Goal: Transaction & Acquisition: Purchase product/service

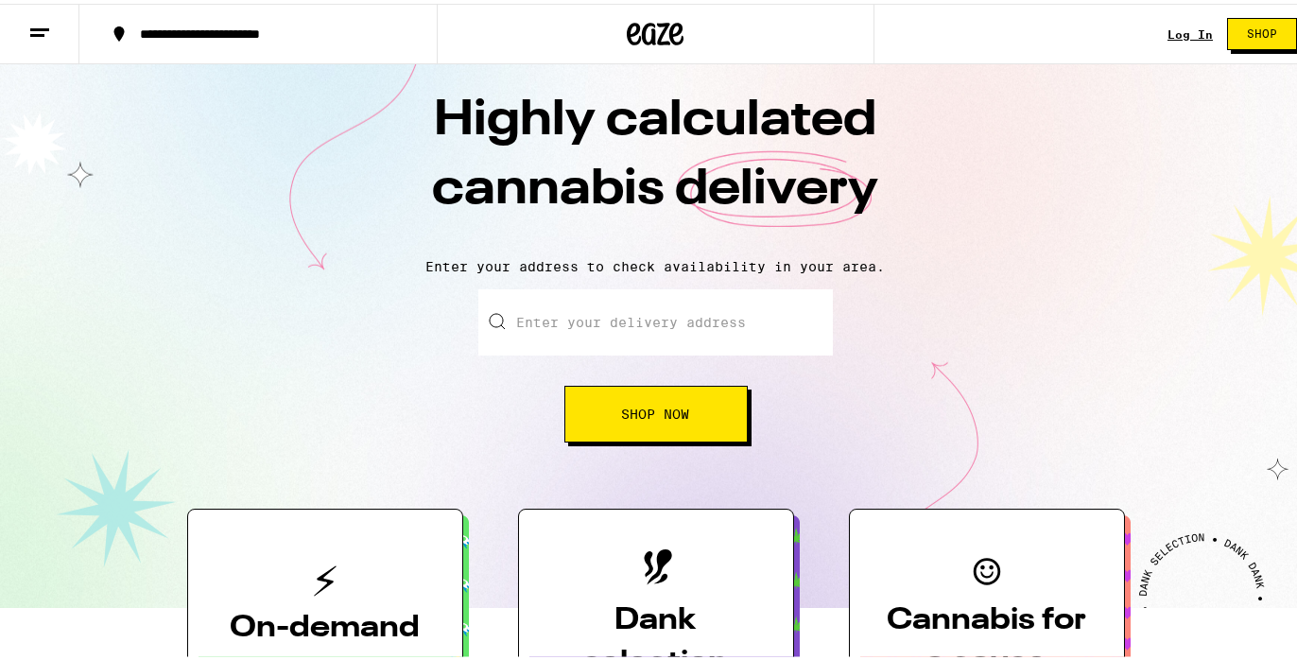
click at [669, 417] on span "Shop Now" at bounding box center [656, 410] width 68 height 13
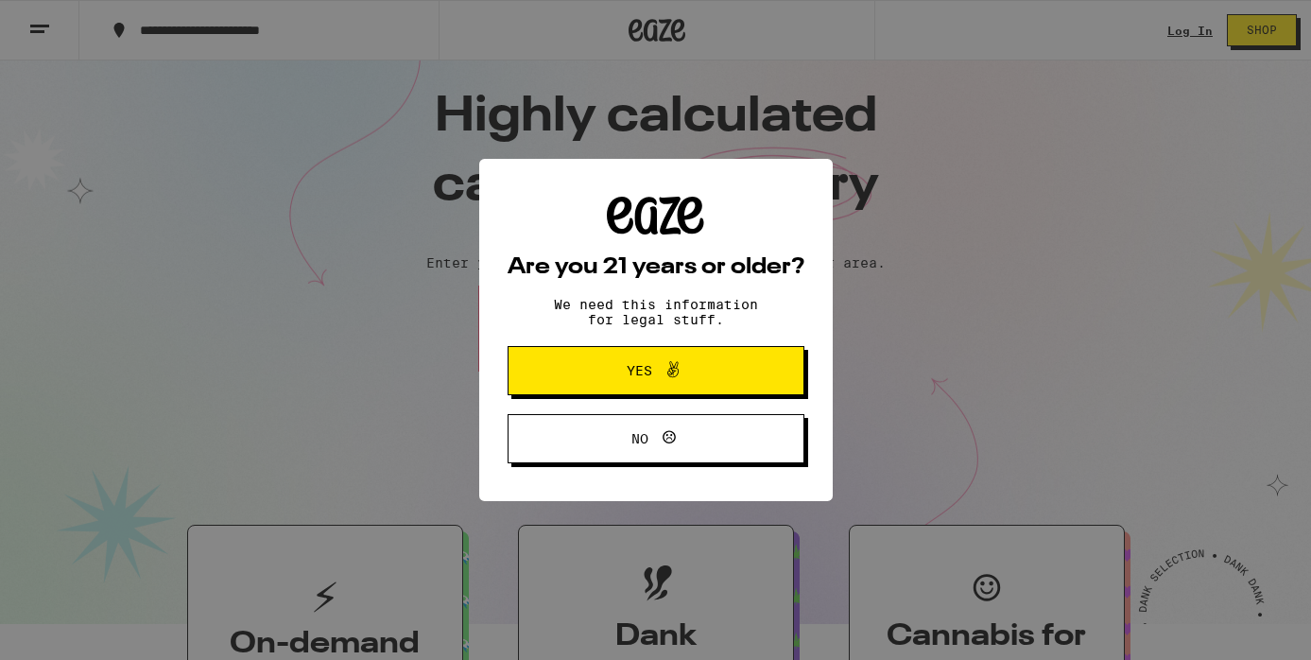
click at [686, 391] on button "Yes" at bounding box center [655, 370] width 297 height 49
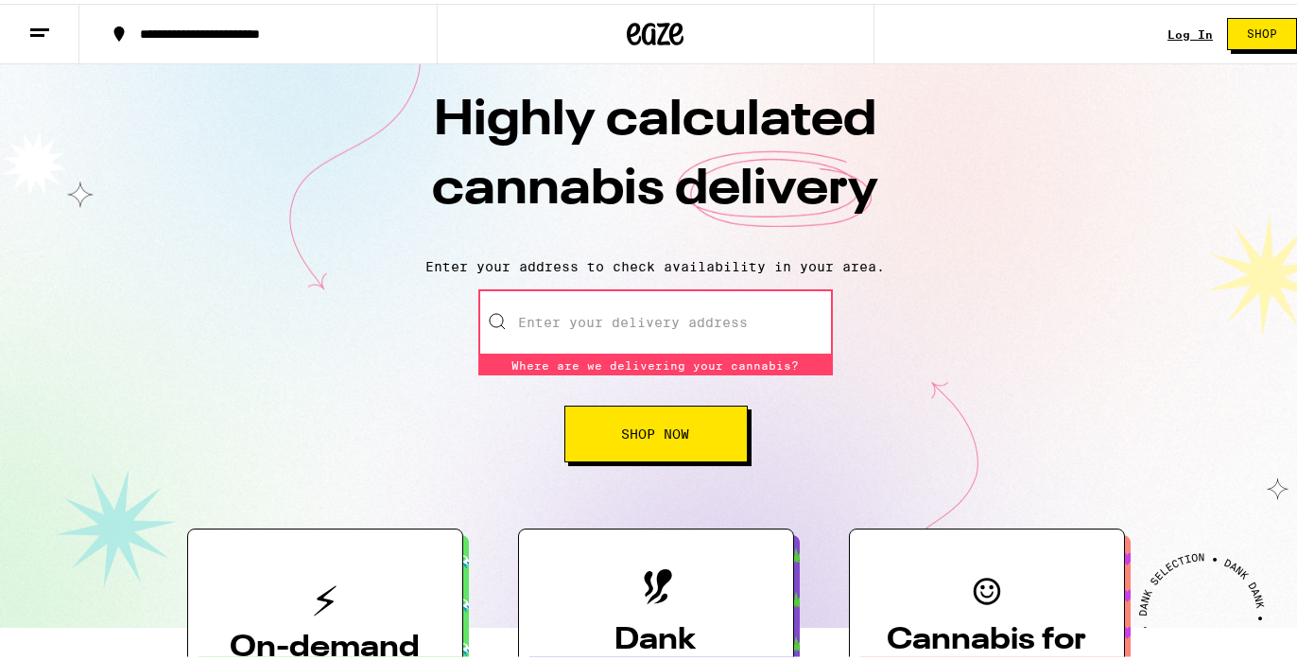
click at [640, 321] on input "Enter your delivery address" at bounding box center [655, 318] width 354 height 66
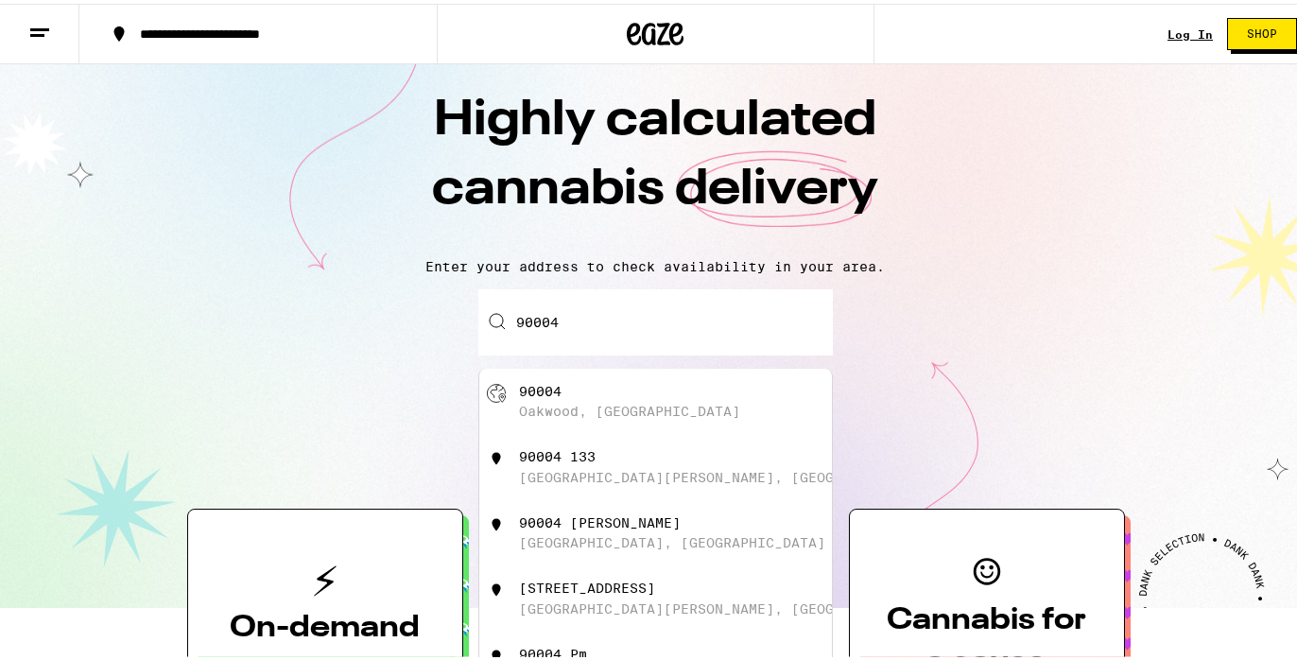
click at [743, 416] on div "[STREET_ADDRESS]" at bounding box center [687, 398] width 337 height 36
type input "[GEOGRAPHIC_DATA]"
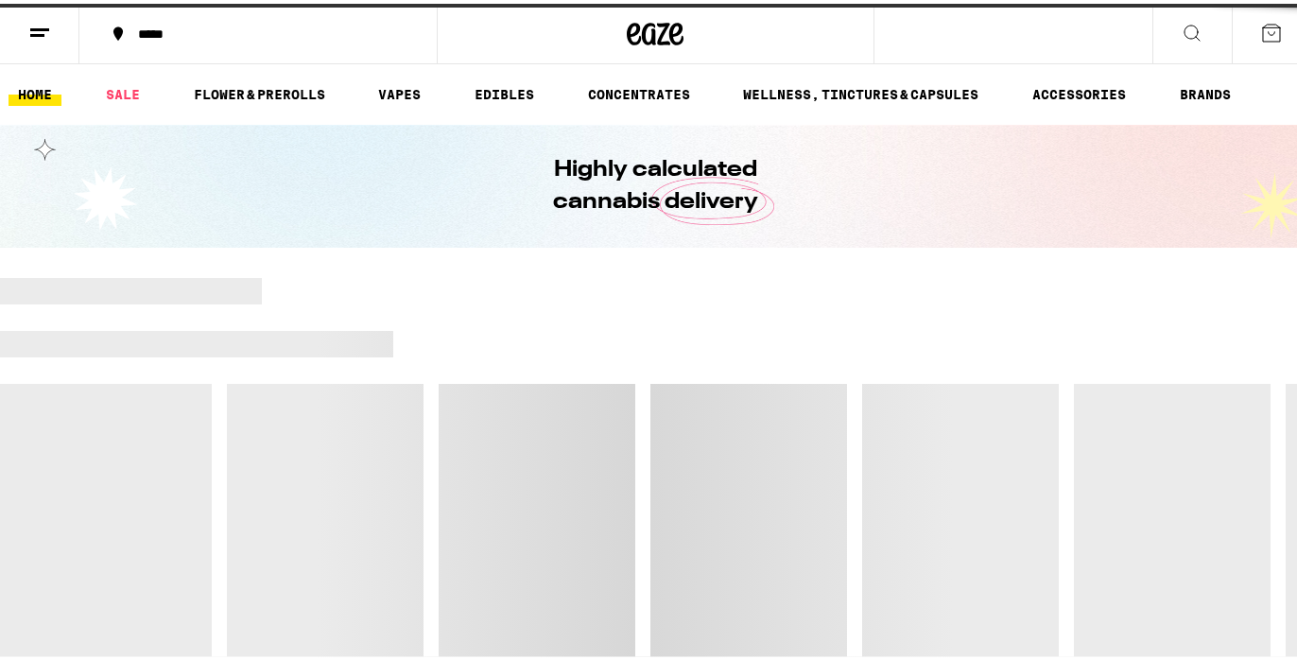
click at [679, 423] on div at bounding box center [655, 472] width 1311 height 397
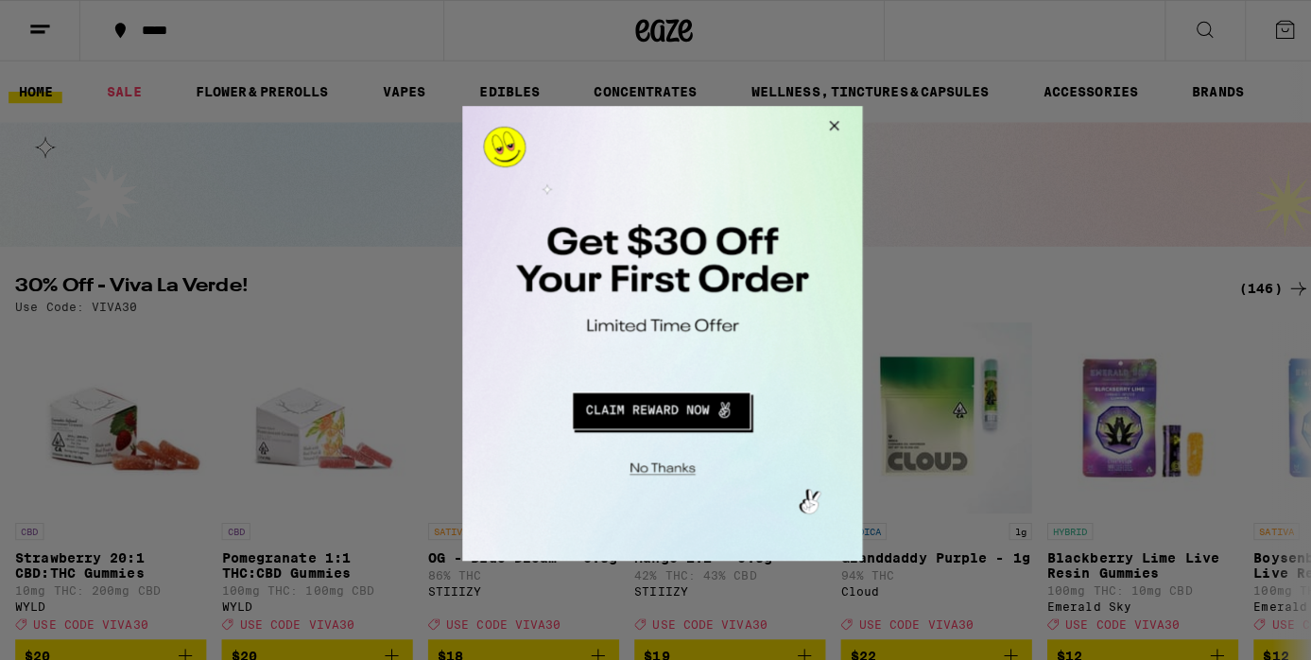
click at [830, 124] on button "Close Modal" at bounding box center [826, 128] width 51 height 45
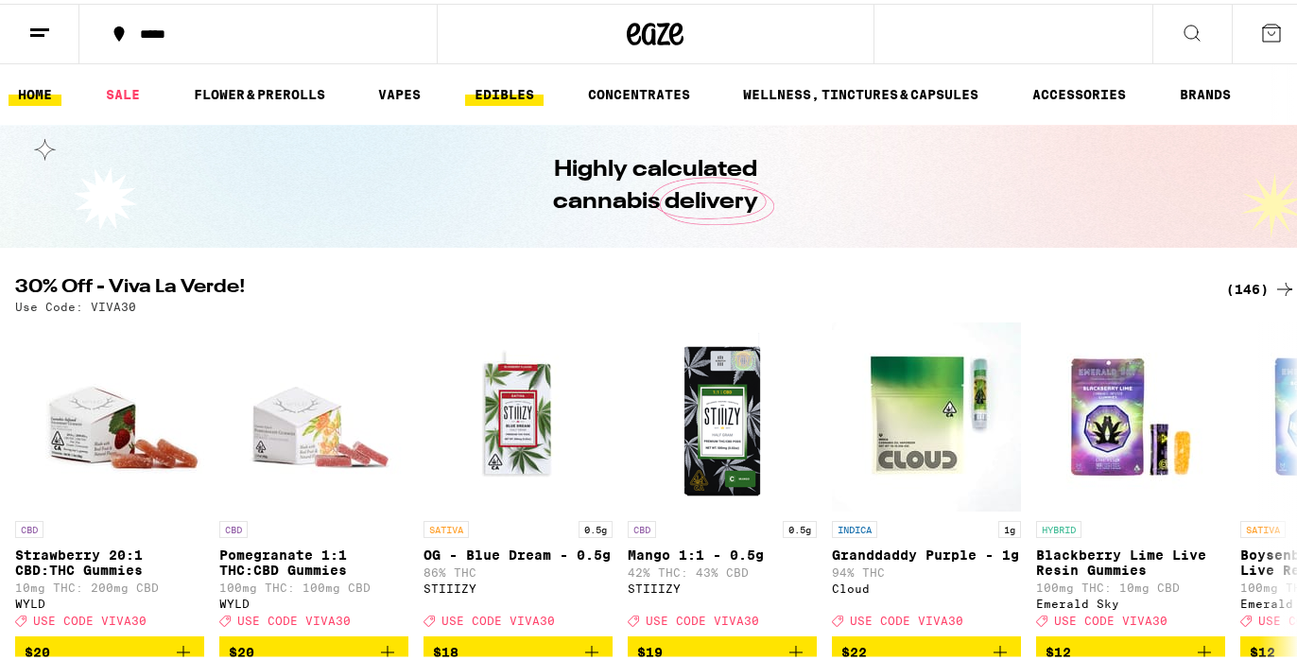
click at [495, 95] on link "EDIBLES" at bounding box center [504, 90] width 78 height 23
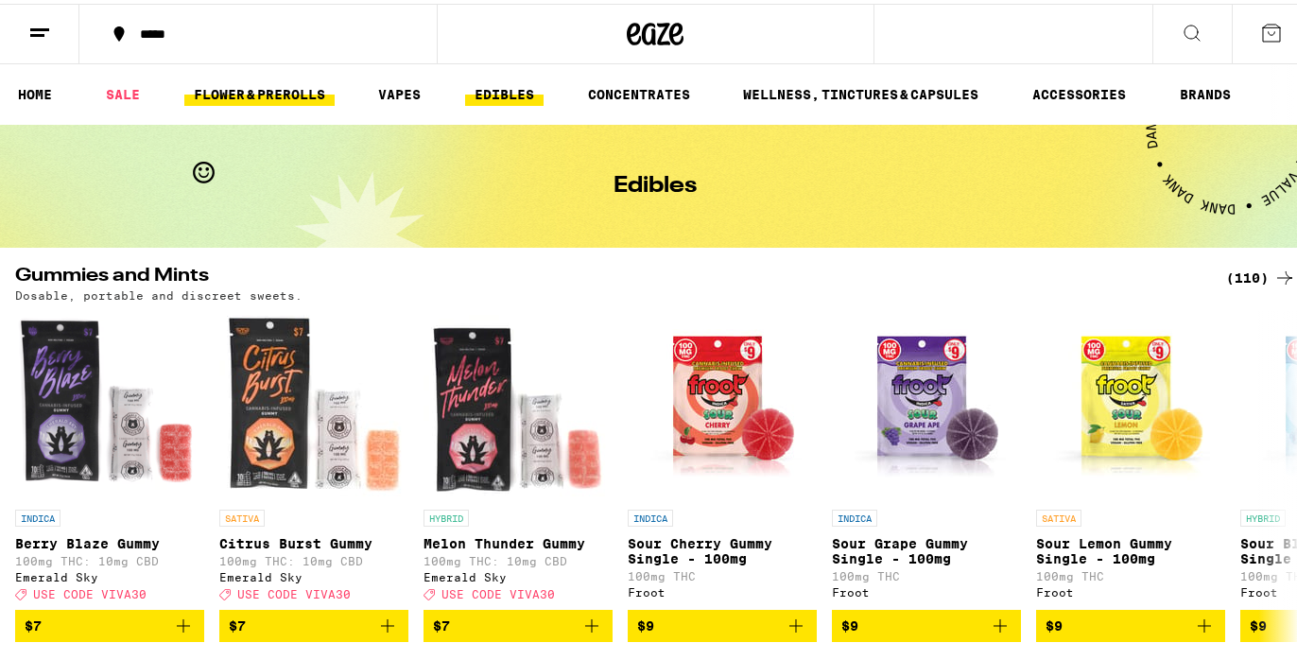
click at [312, 93] on link "FLOWER & PREROLLS" at bounding box center [259, 90] width 150 height 23
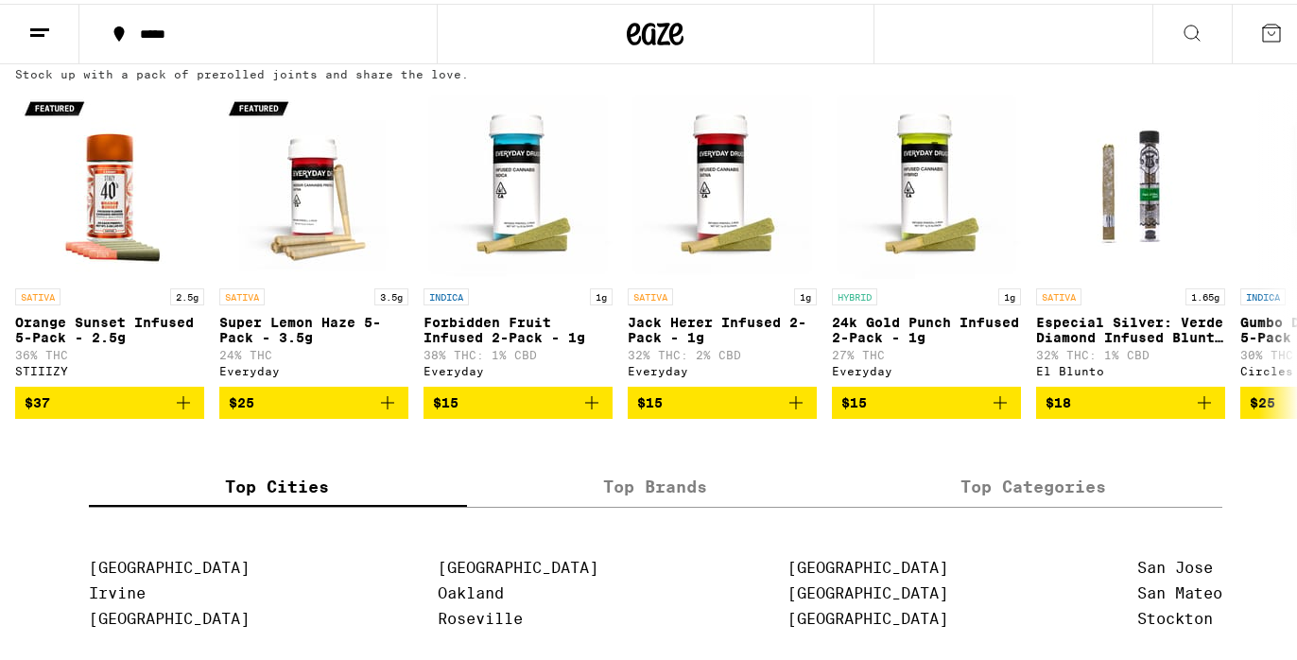
scroll to position [1501, 0]
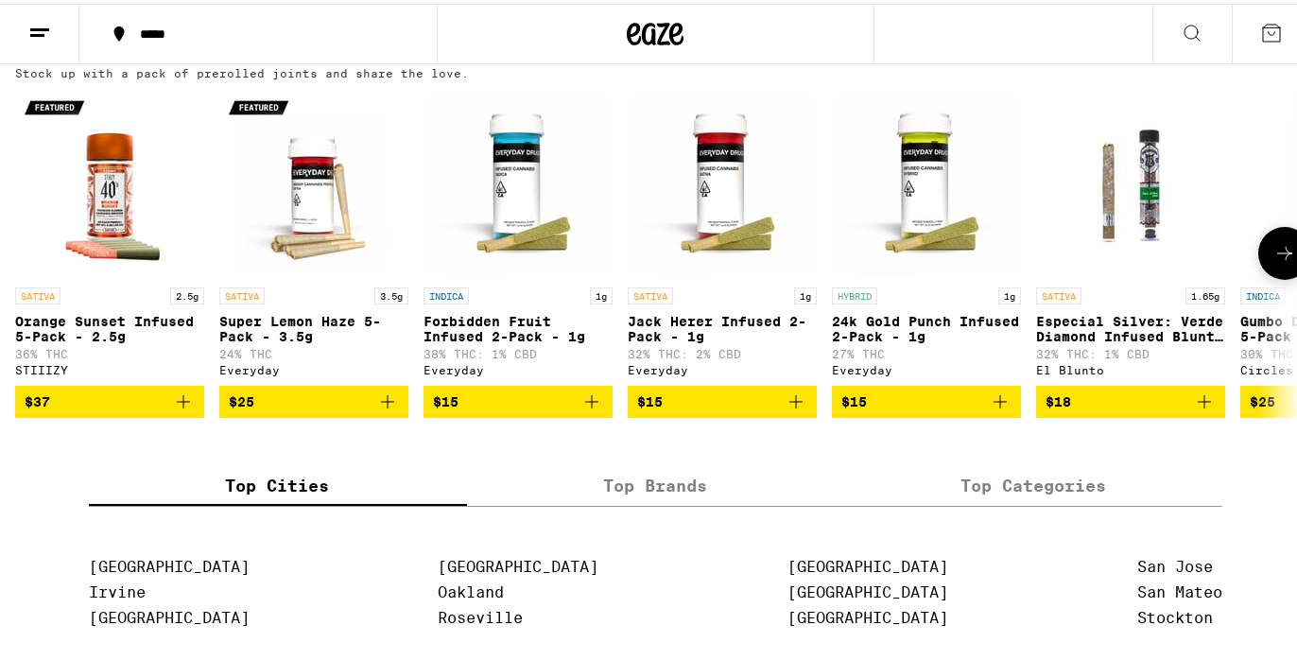
click at [1273, 261] on icon at bounding box center [1284, 249] width 23 height 23
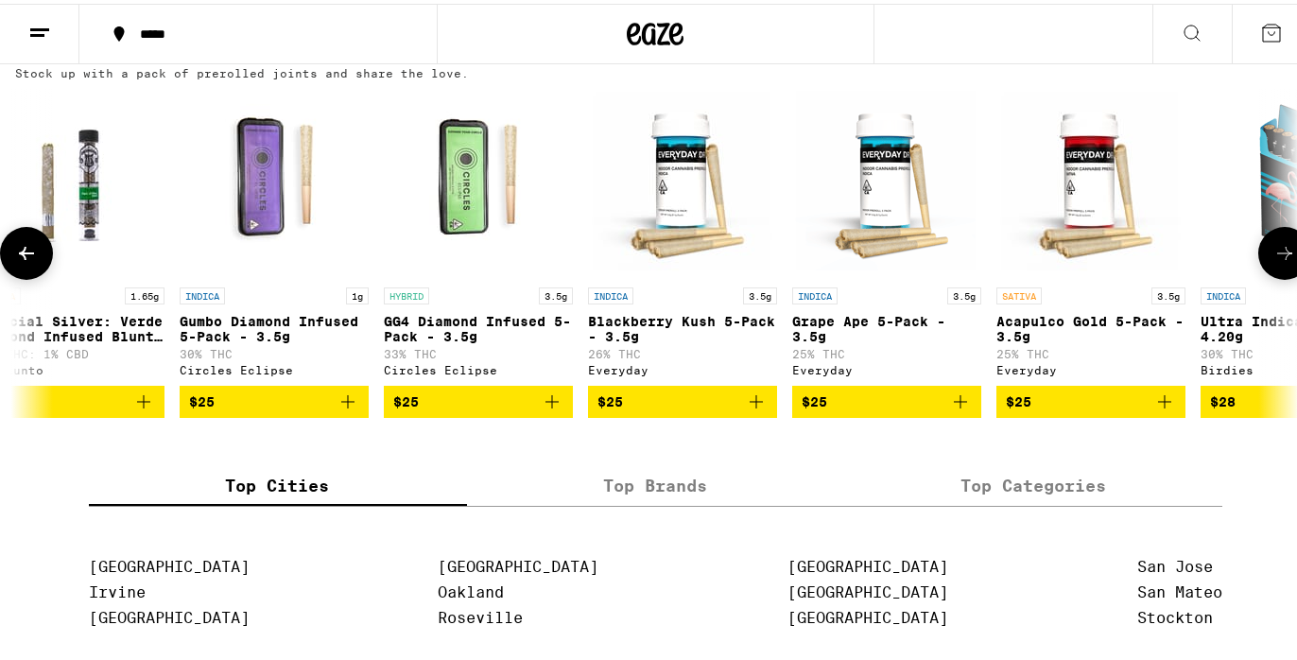
click at [1273, 261] on icon at bounding box center [1284, 249] width 23 height 23
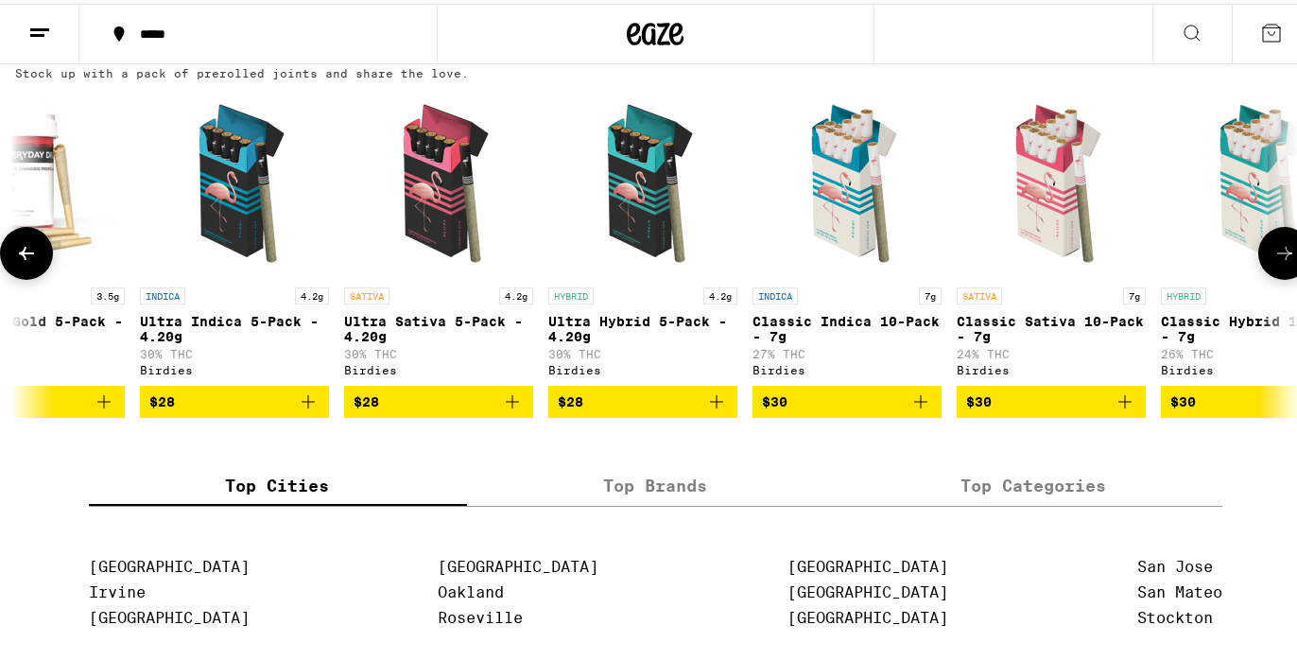
click at [1273, 261] on icon at bounding box center [1284, 249] width 23 height 23
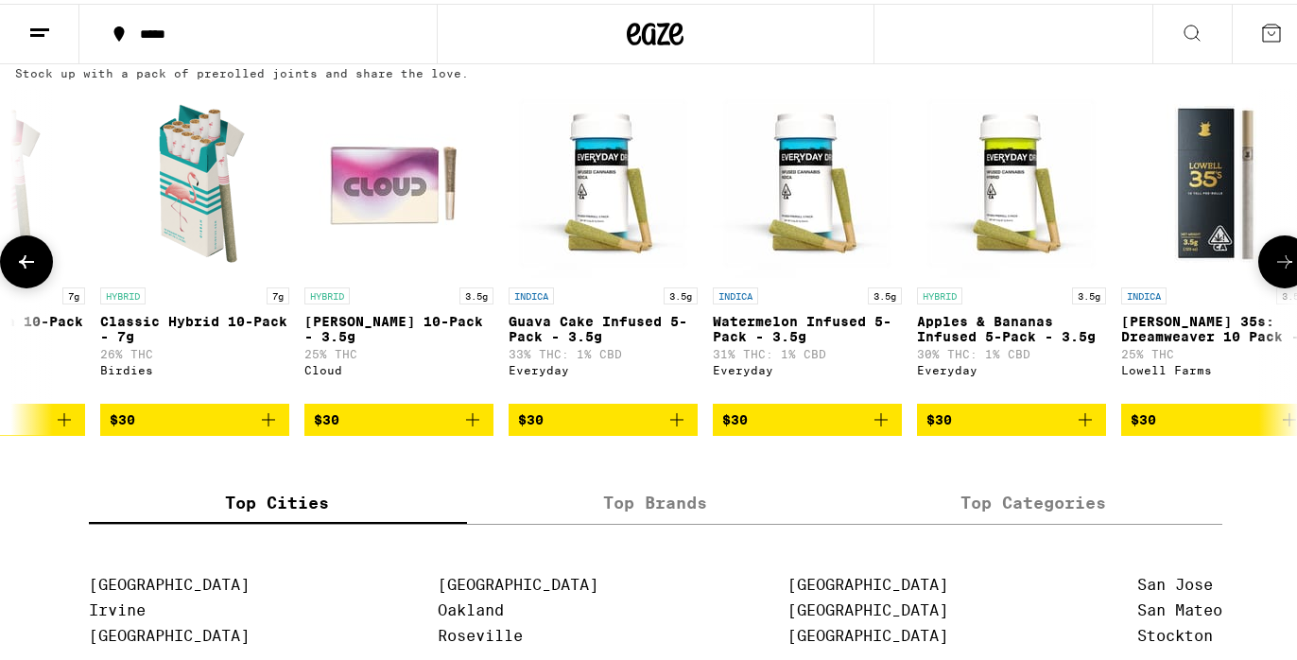
click at [1268, 284] on button at bounding box center [1284, 258] width 53 height 53
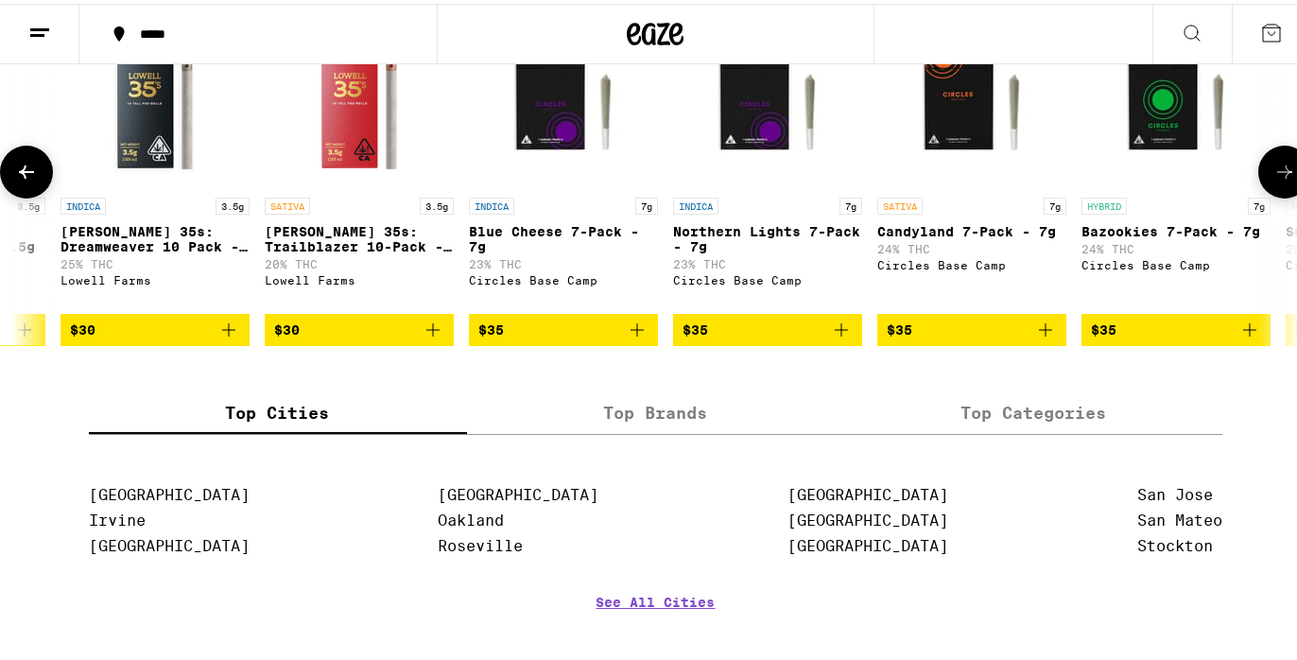
scroll to position [1591, 0]
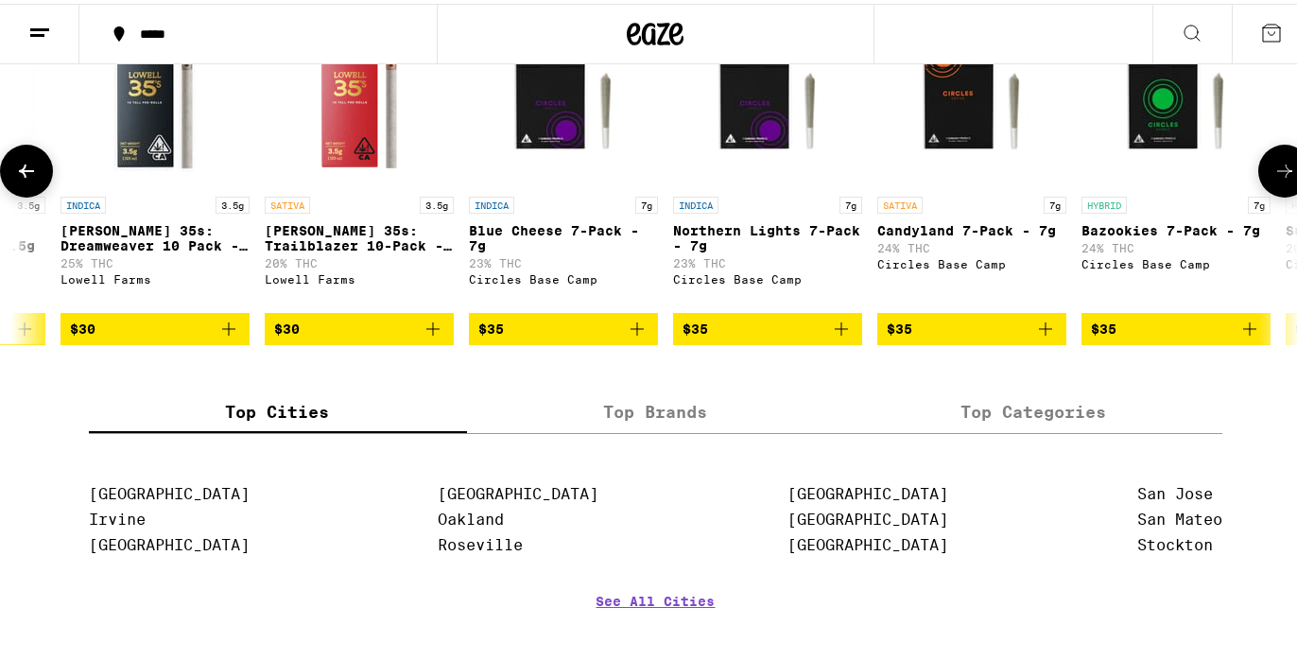
click at [1258, 194] on button at bounding box center [1284, 167] width 53 height 53
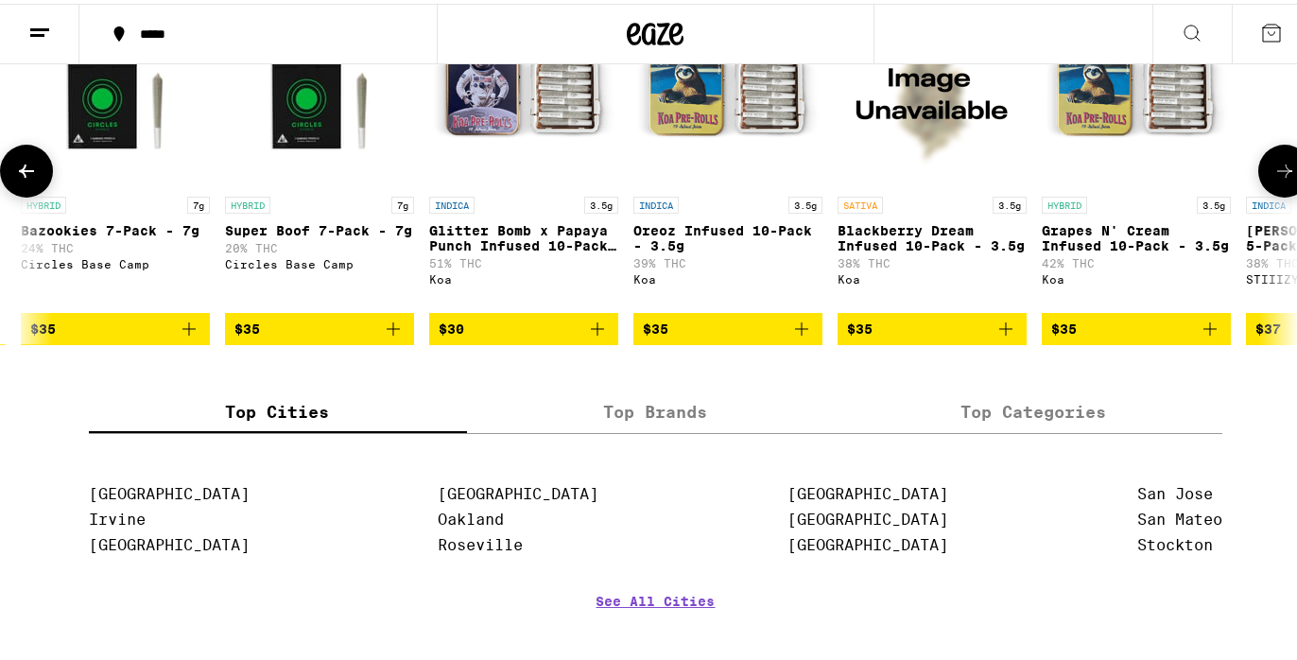
click at [1258, 194] on button at bounding box center [1284, 167] width 53 height 53
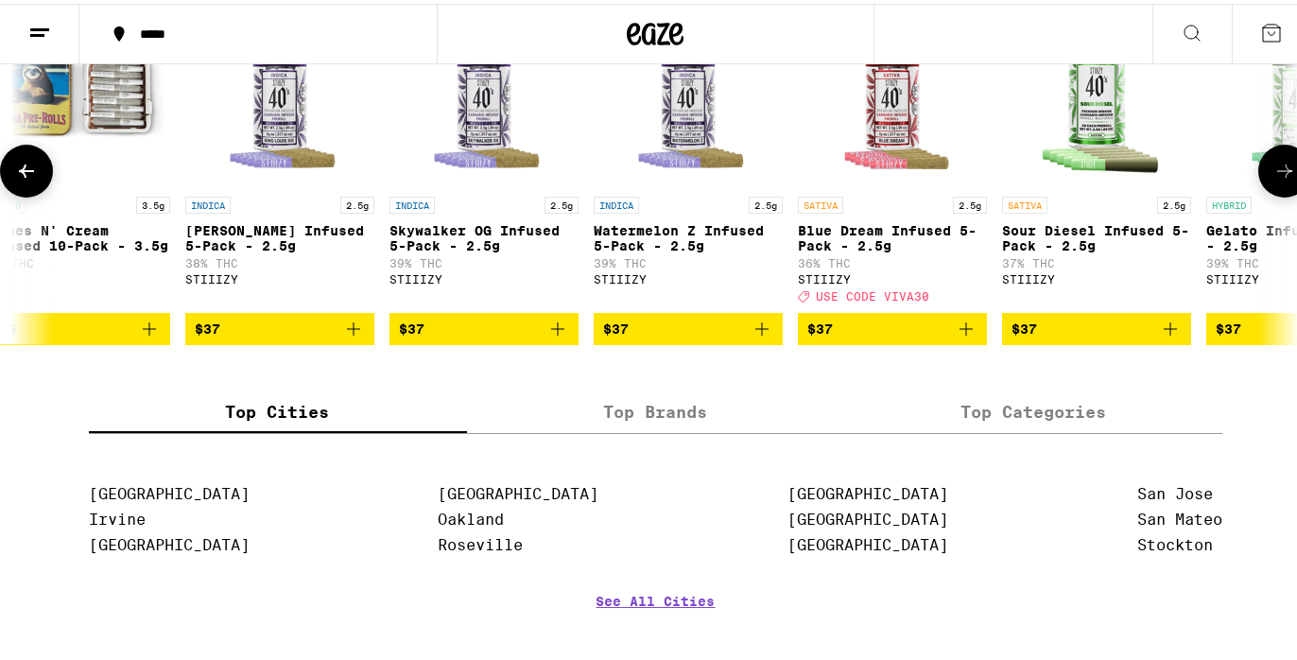
click at [1258, 194] on button at bounding box center [1284, 167] width 53 height 53
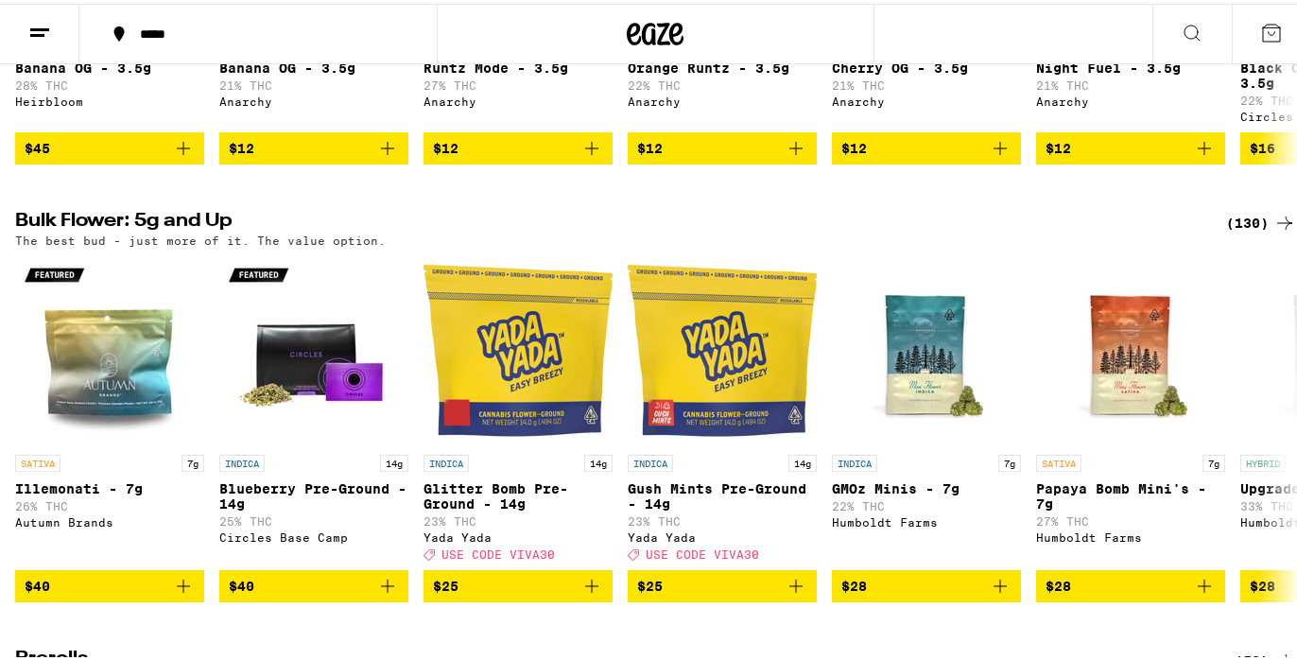
scroll to position [0, 0]
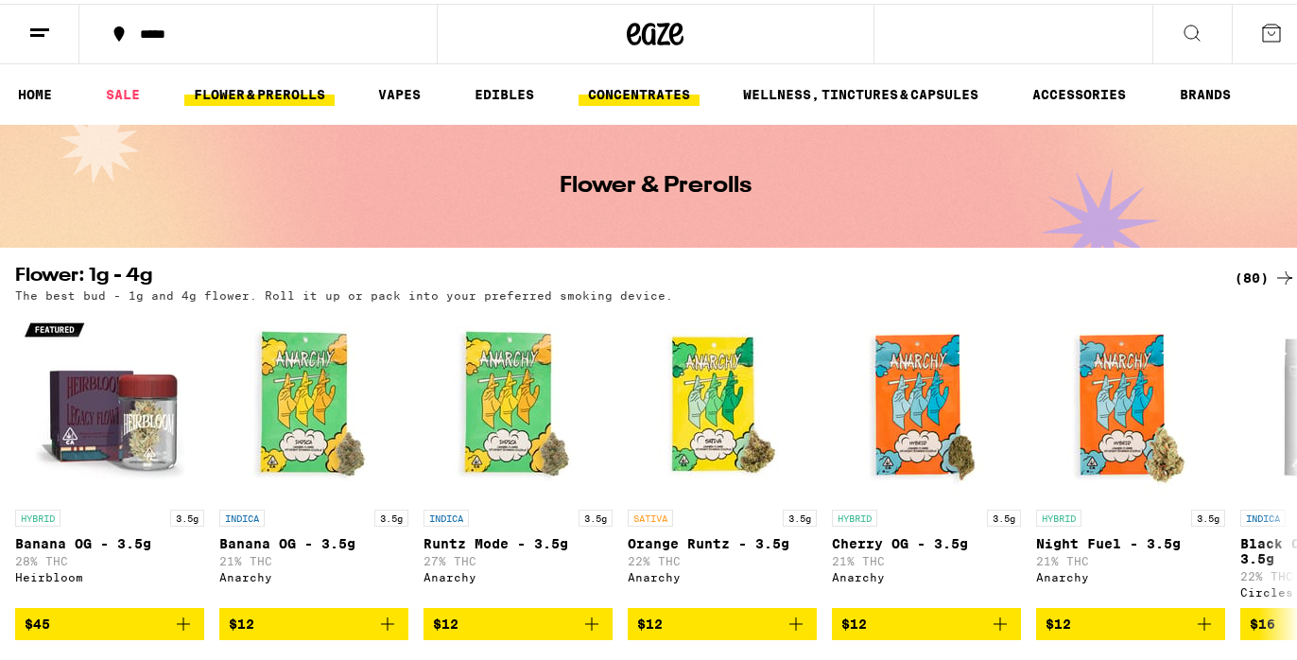
click at [624, 82] on link "CONCENTRATES" at bounding box center [638, 90] width 121 height 23
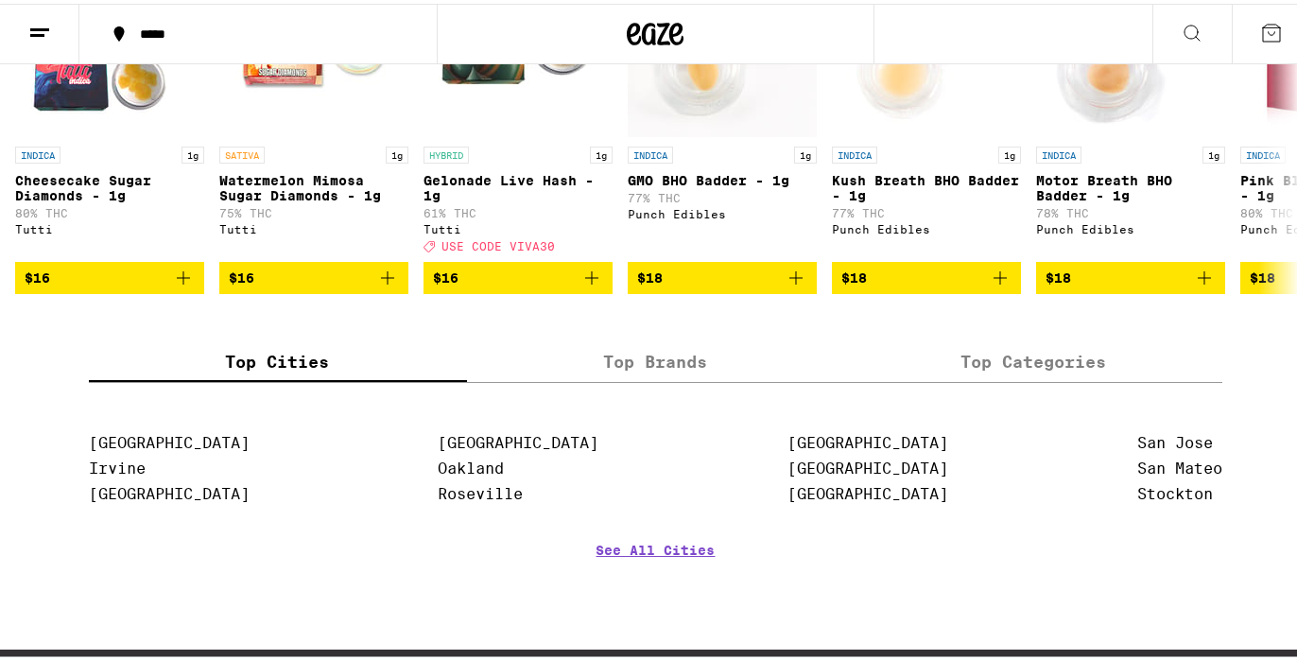
scroll to position [672, 0]
